Goal: Transaction & Acquisition: Purchase product/service

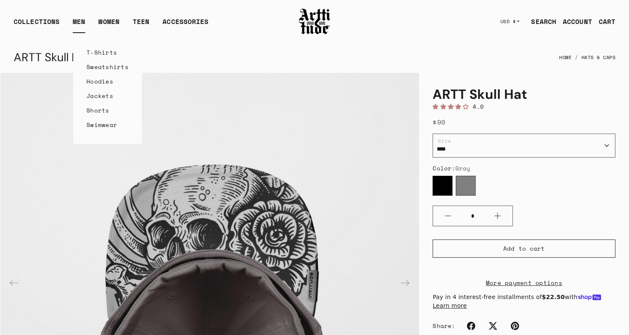
click at [77, 19] on link "MEN" at bounding box center [79, 25] width 12 height 17
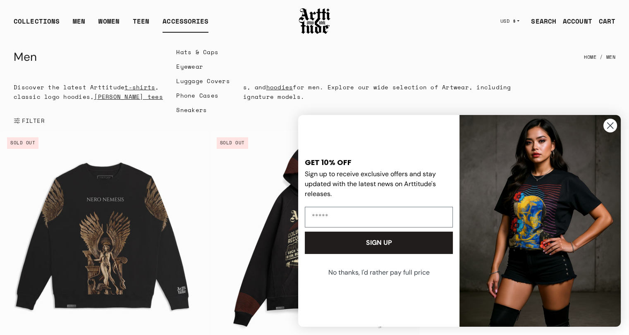
click at [179, 50] on link "Hats & Caps" at bounding box center [203, 52] width 54 height 14
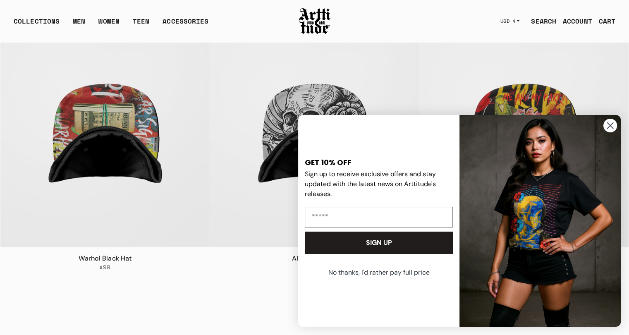
scroll to position [124, 0]
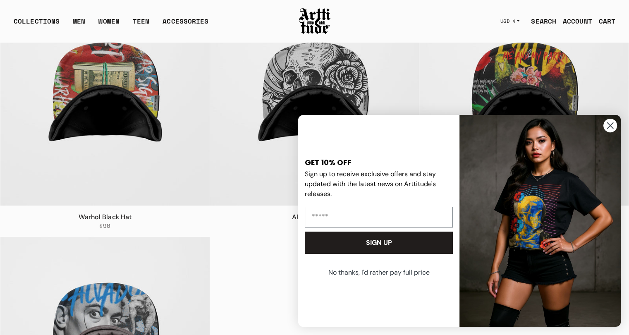
click at [612, 127] on circle "Close dialog" at bounding box center [611, 126] width 14 height 14
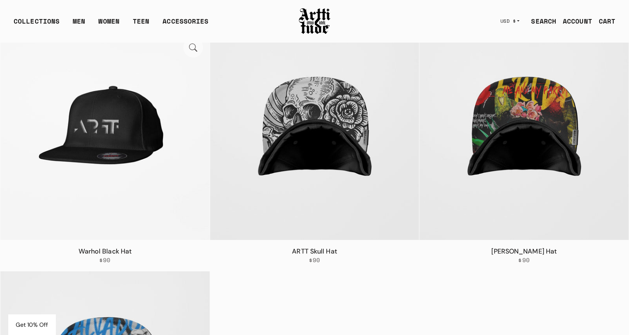
scroll to position [83, 0]
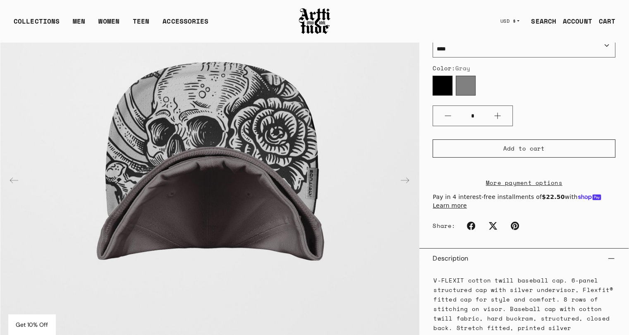
scroll to position [165, 0]
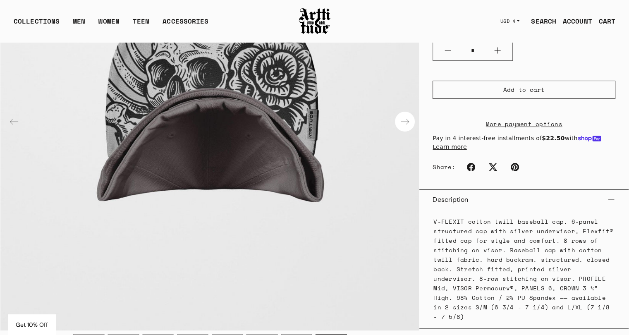
click at [412, 117] on div "Next slide" at bounding box center [405, 122] width 20 height 20
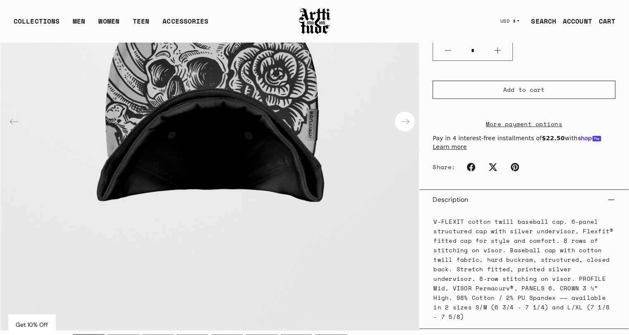
click at [408, 118] on div "Next slide" at bounding box center [405, 122] width 20 height 20
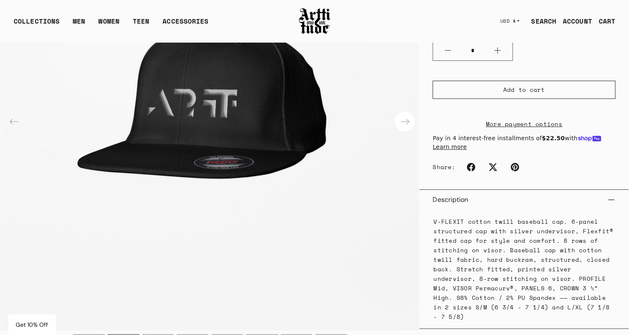
click at [408, 118] on div "Next slide" at bounding box center [405, 122] width 20 height 20
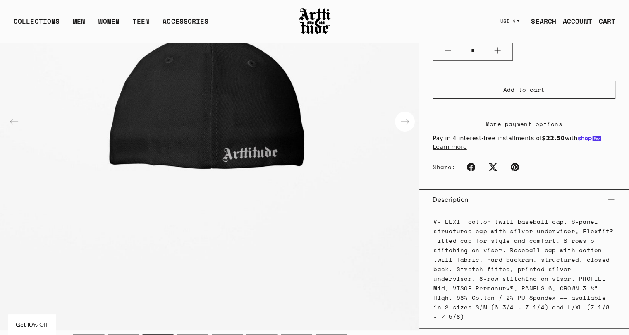
click at [406, 118] on div "Next slide" at bounding box center [405, 122] width 20 height 20
